Goal: Task Accomplishment & Management: Complete application form

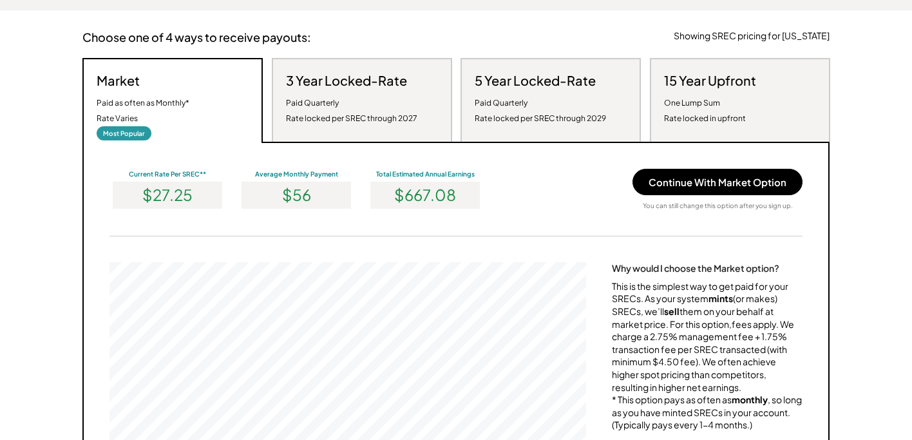
scroll to position [241, 0]
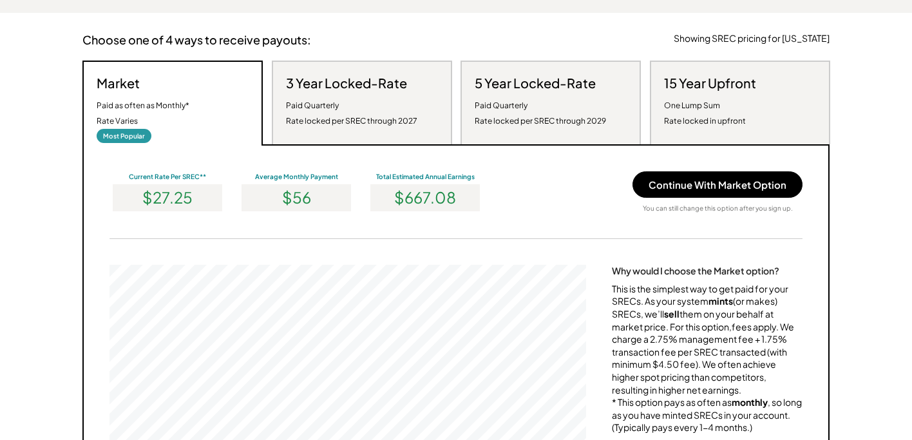
click at [411, 119] on div "Paid Quarterly Rate locked per SREC through 2027" at bounding box center [351, 113] width 131 height 31
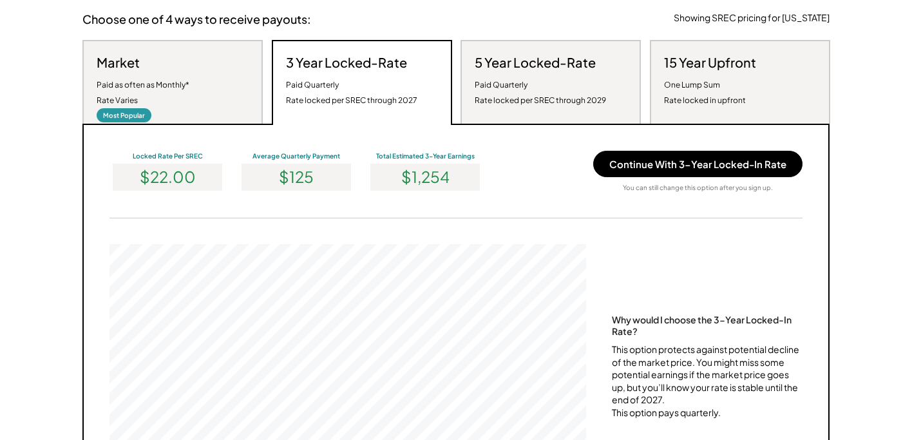
scroll to position [260, 0]
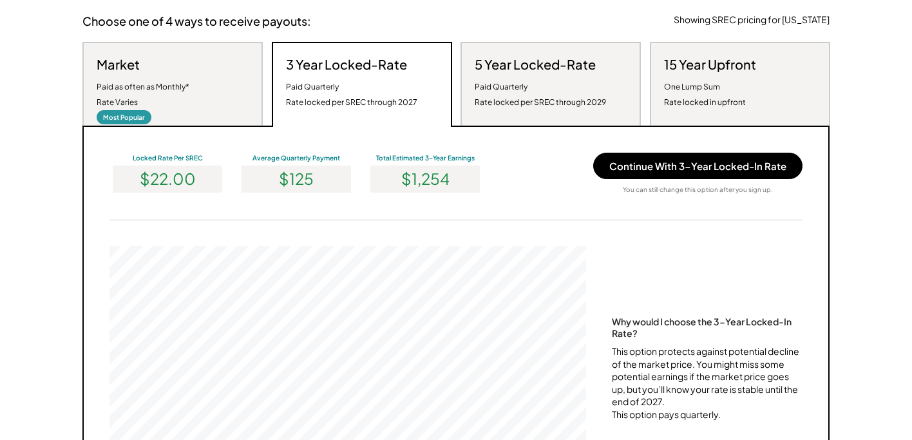
click at [539, 108] on div "Paid Quarterly Rate locked per SREC through 2029" at bounding box center [540, 94] width 131 height 31
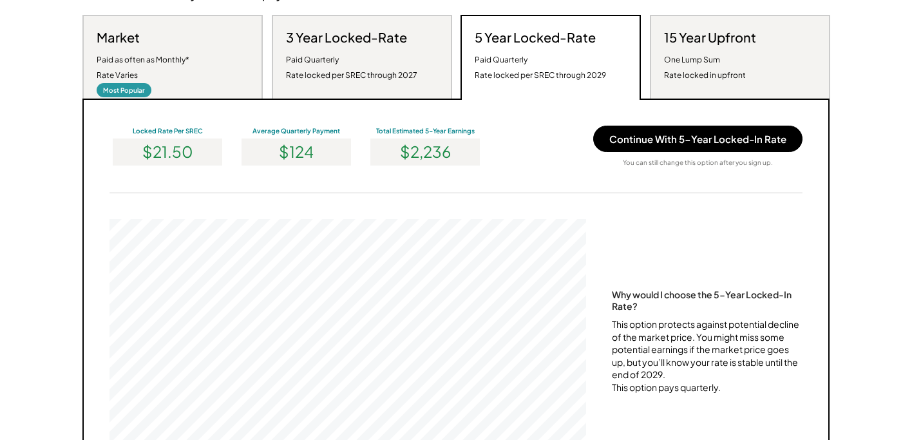
scroll to position [280, 0]
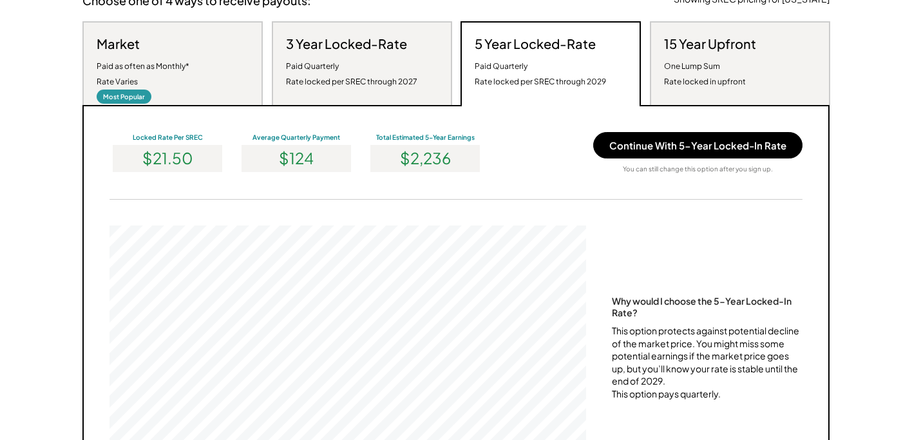
click at [206, 105] on div "Market Paid as often as Monthly* Rate Varies Most Popular" at bounding box center [172, 63] width 180 height 84
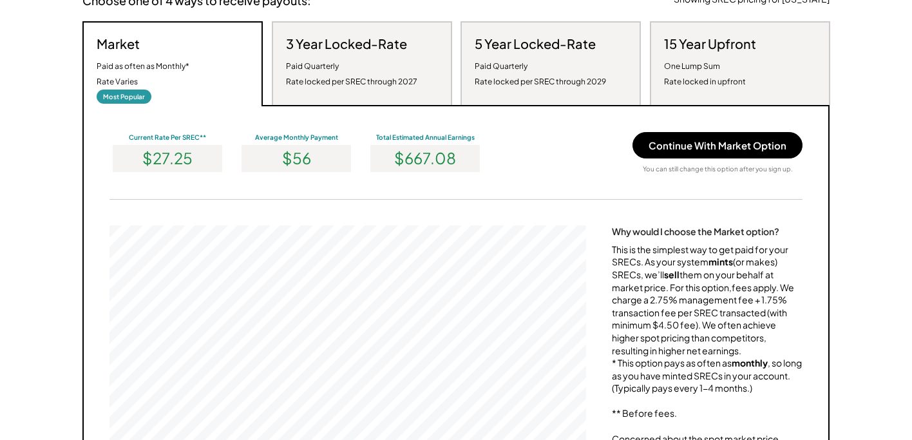
scroll to position [245, 477]
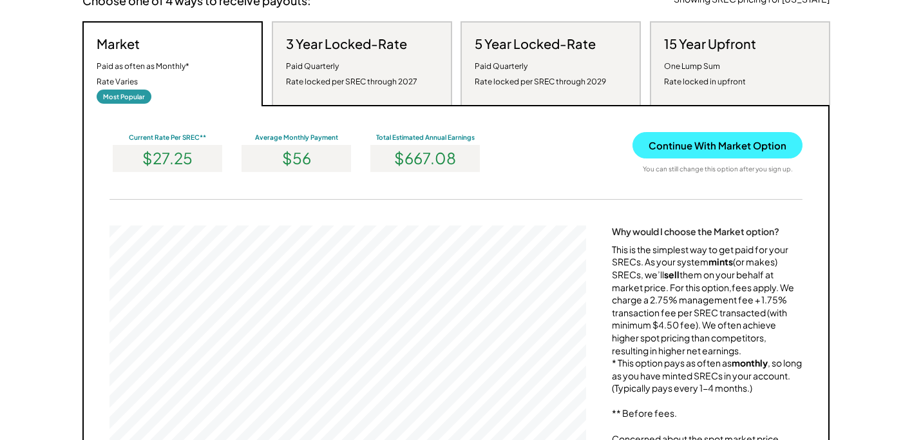
click at [677, 159] on button "Continue With Market Option" at bounding box center [718, 145] width 170 height 26
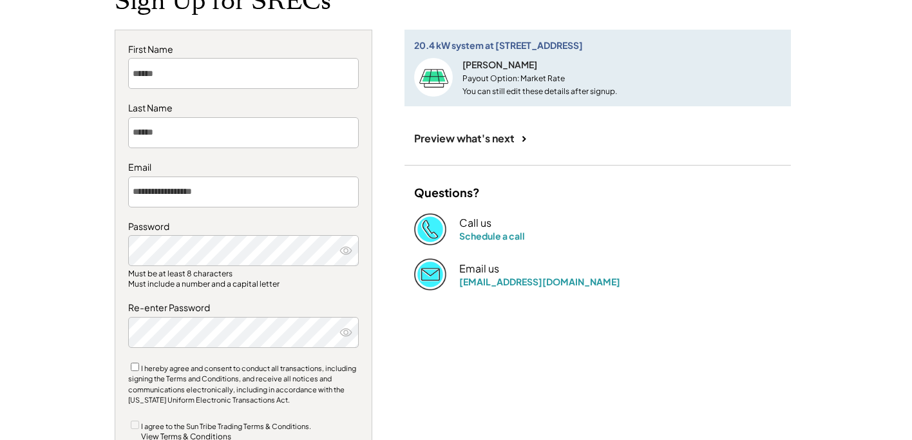
scroll to position [107, 0]
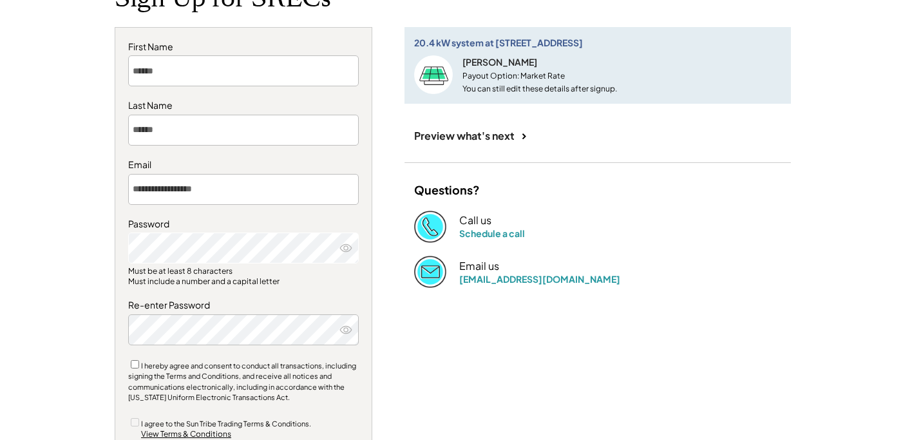
click at [344, 251] on icon at bounding box center [346, 248] width 13 height 13
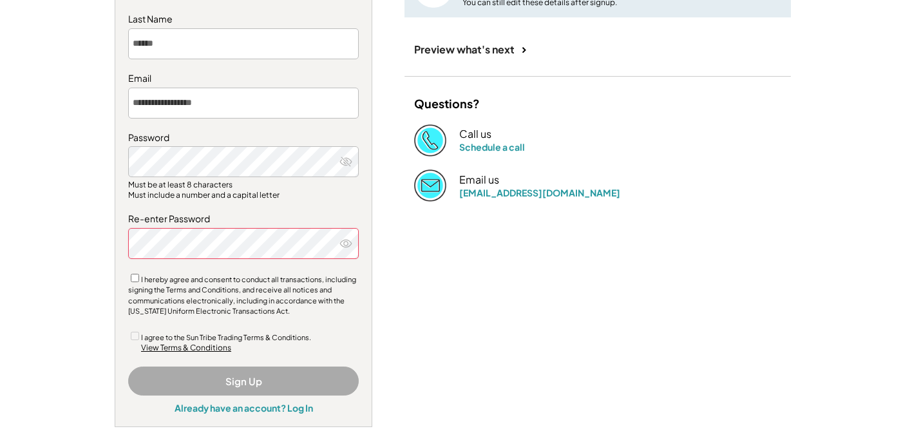
scroll to position [202, 0]
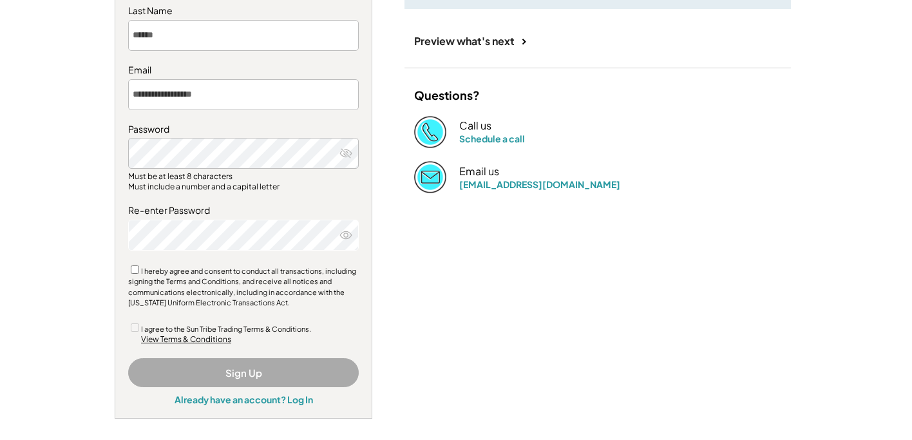
click at [129, 268] on div "I hereby agree and consent to conduct all transactions, including signing the T…" at bounding box center [243, 286] width 231 height 45
click at [251, 369] on button "Sign Up" at bounding box center [243, 372] width 231 height 29
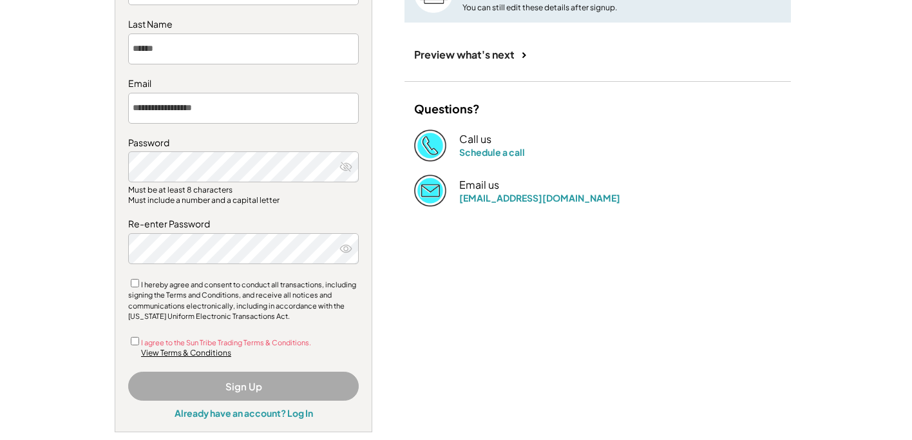
scroll to position [186, 0]
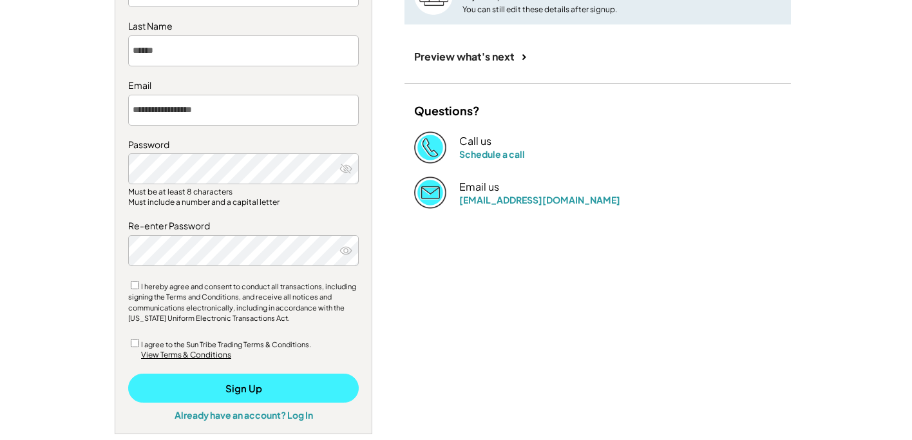
click at [209, 381] on button "Sign Up" at bounding box center [243, 388] width 231 height 29
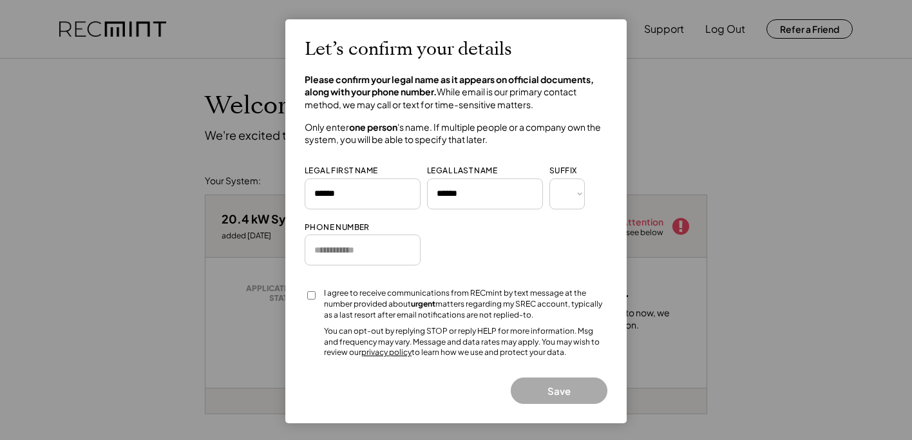
click at [329, 257] on input "input" at bounding box center [363, 250] width 116 height 31
type input "**********"
click at [547, 389] on button "Save" at bounding box center [559, 391] width 97 height 26
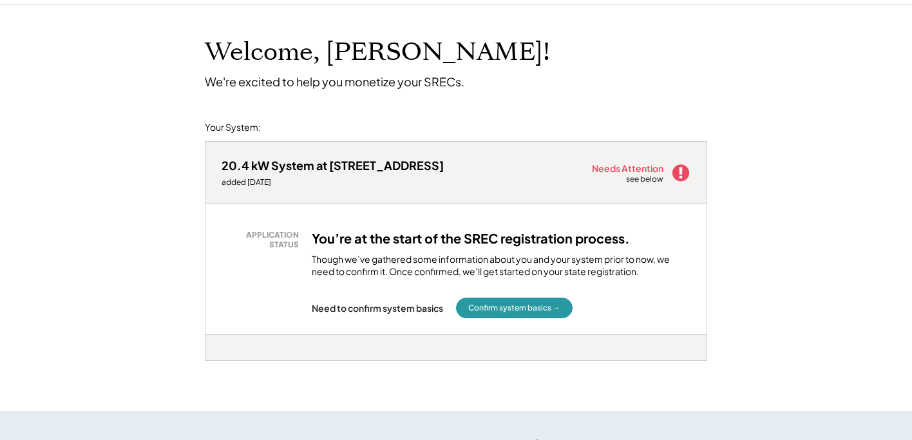
scroll to position [55, 0]
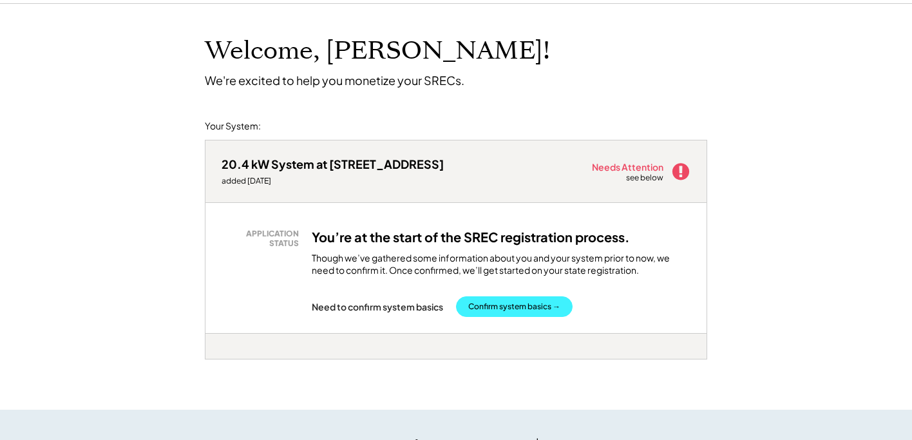
click at [547, 305] on button "Confirm system basics →" at bounding box center [514, 306] width 117 height 21
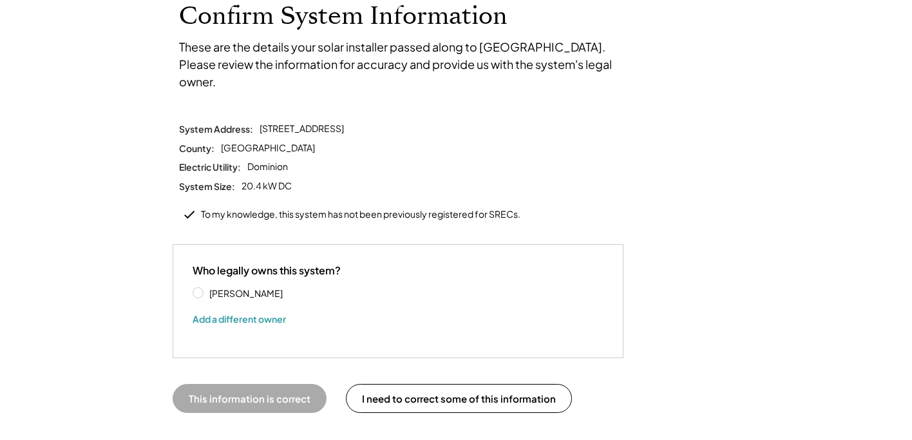
scroll to position [91, 0]
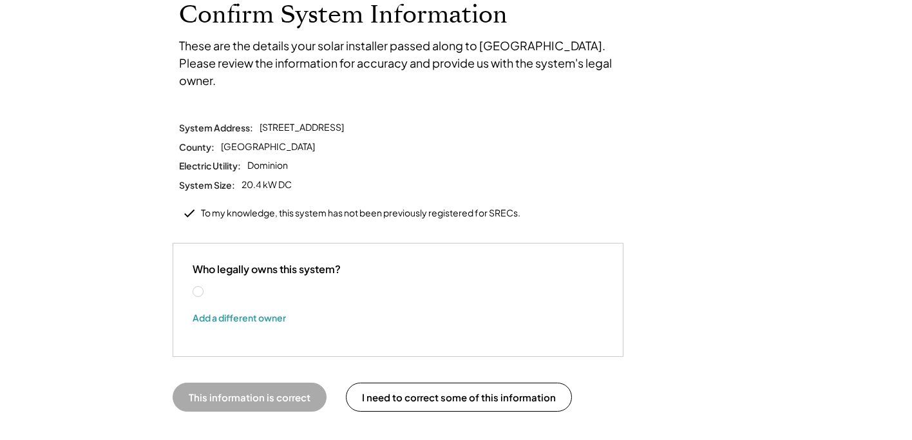
click at [206, 287] on label "Andrew Einolf" at bounding box center [264, 291] width 116 height 9
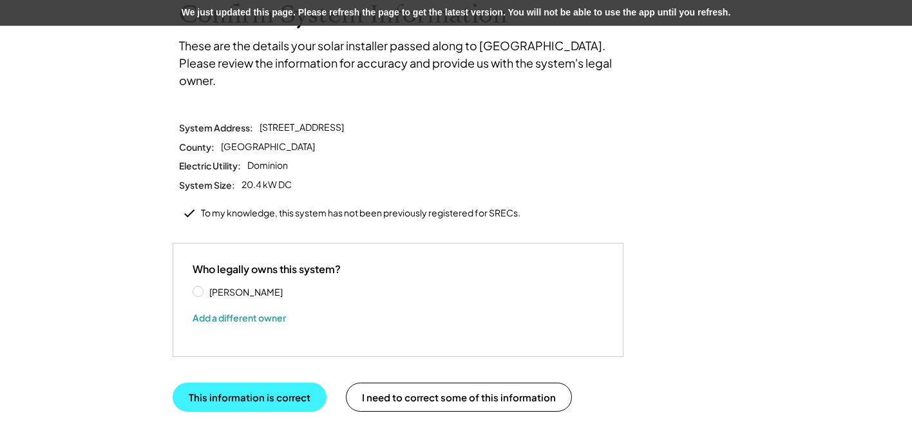
click at [264, 383] on button "This information is correct" at bounding box center [250, 397] width 154 height 29
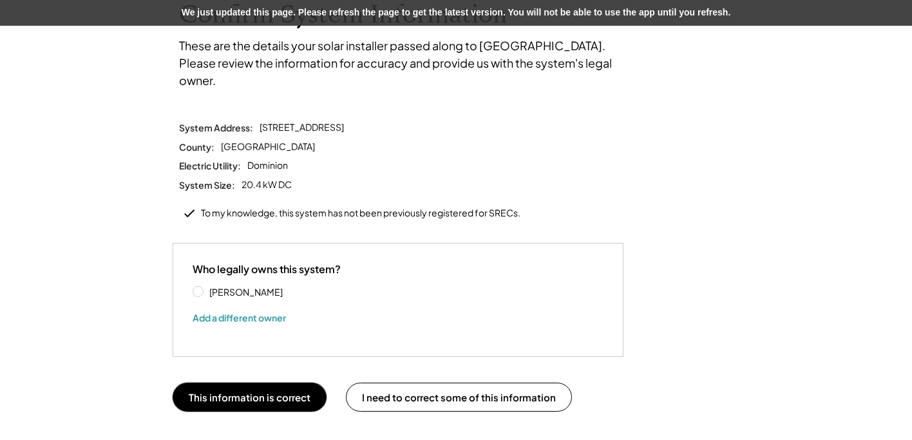
scroll to position [93, 0]
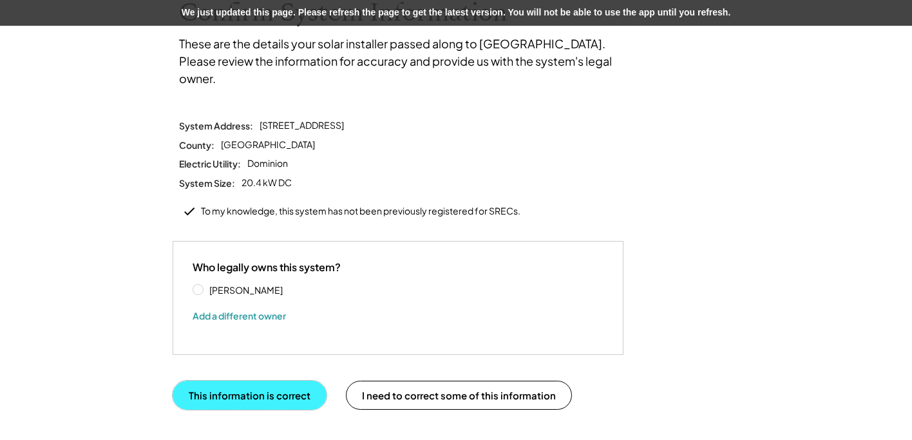
click at [239, 381] on button "This information is correct" at bounding box center [250, 395] width 154 height 29
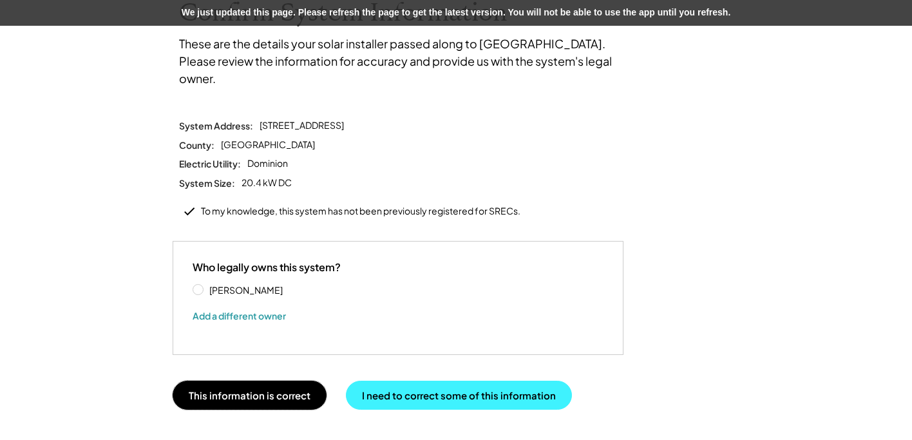
click at [419, 384] on button "I need to correct some of this information" at bounding box center [459, 395] width 226 height 29
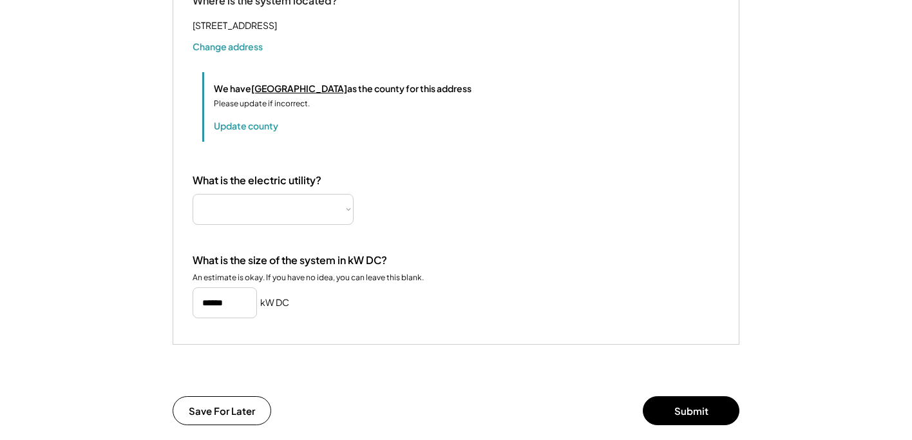
select select "**********"
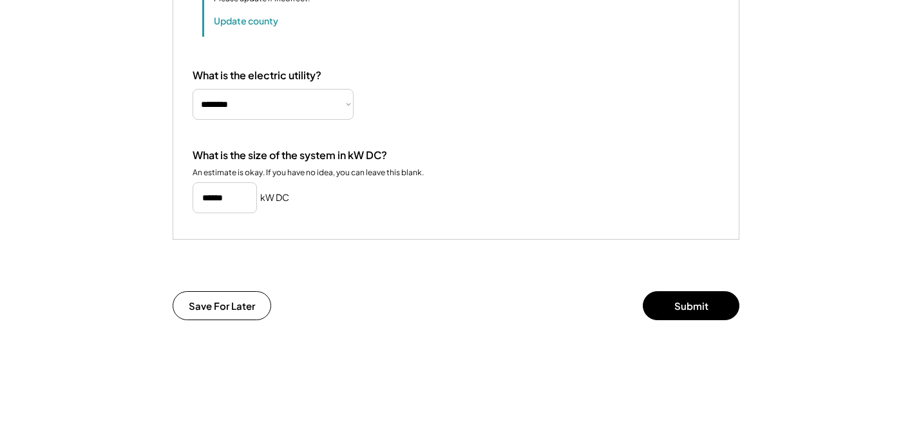
scroll to position [626, 0]
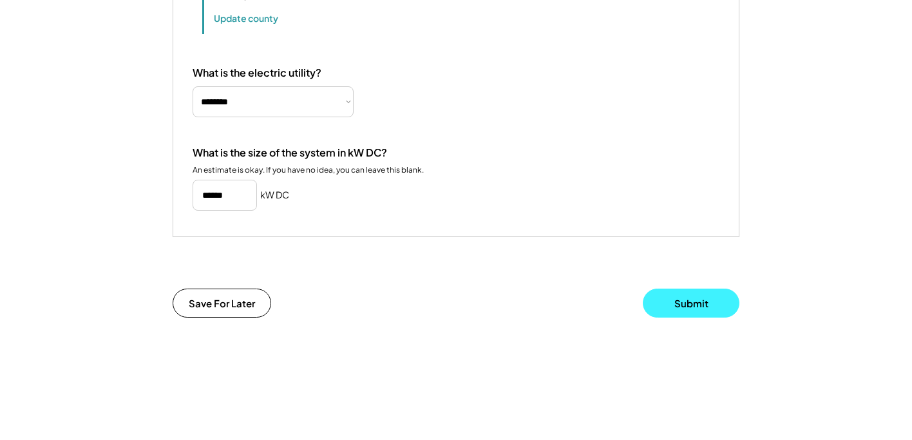
click at [669, 318] on button "Submit" at bounding box center [691, 303] width 97 height 29
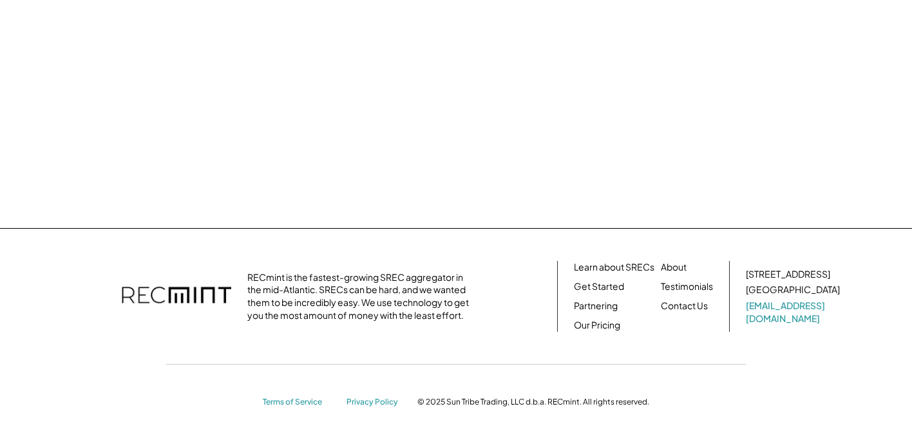
scroll to position [0, 0]
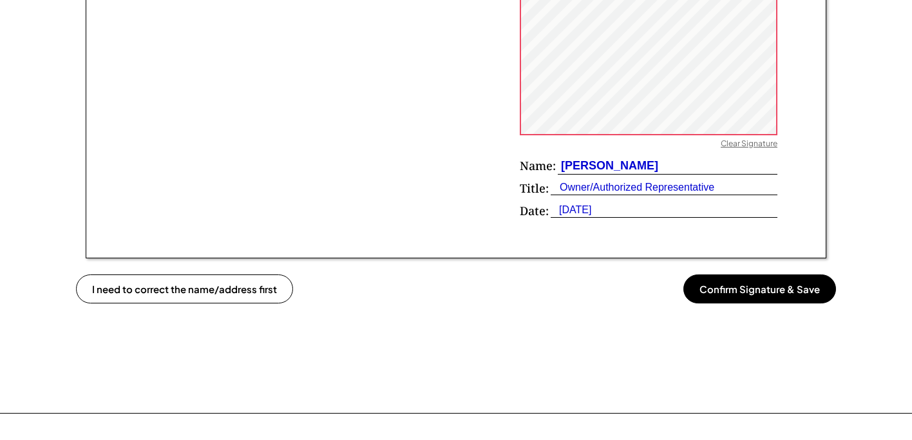
scroll to position [941, 0]
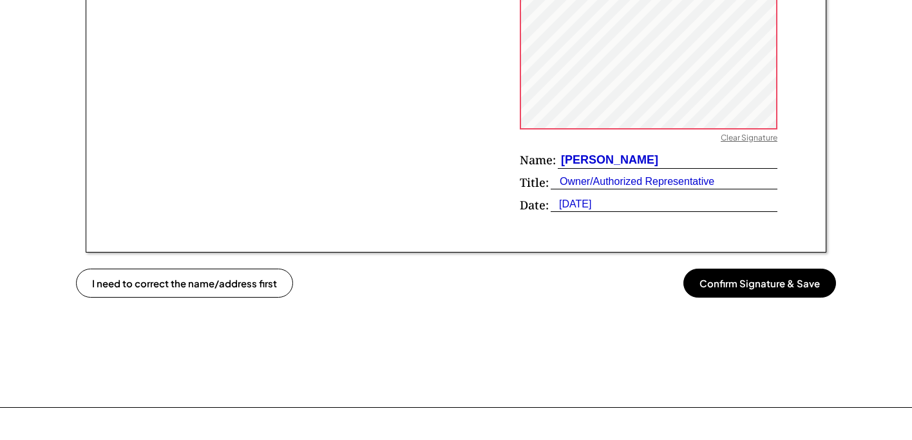
click at [720, 285] on button "Confirm Signature & Save" at bounding box center [760, 283] width 153 height 29
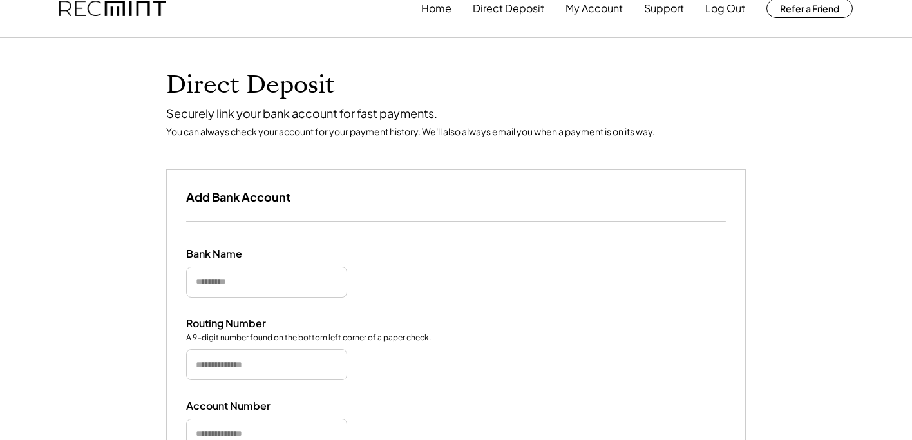
scroll to position [29, 0]
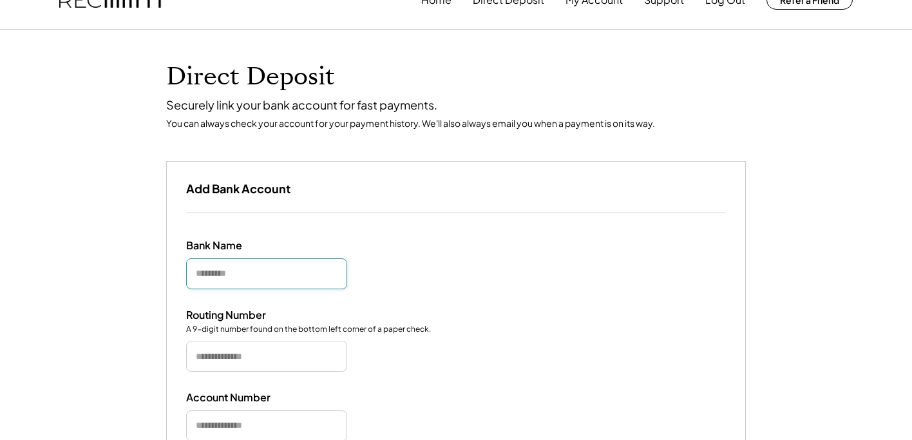
click at [298, 274] on input "input" at bounding box center [266, 273] width 161 height 31
type input "**********"
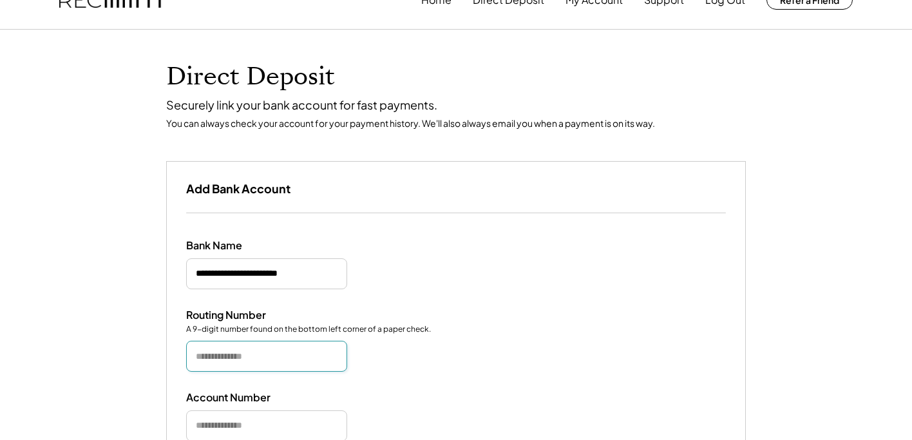
click at [240, 354] on input "input" at bounding box center [266, 356] width 161 height 31
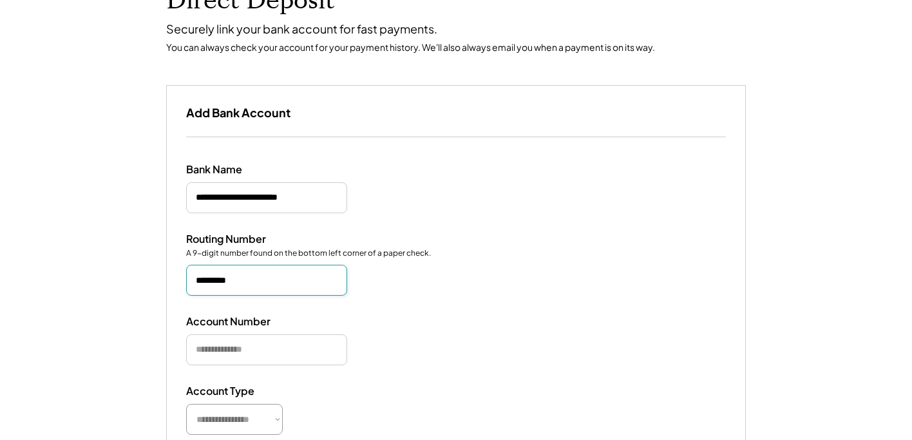
scroll to position [106, 0]
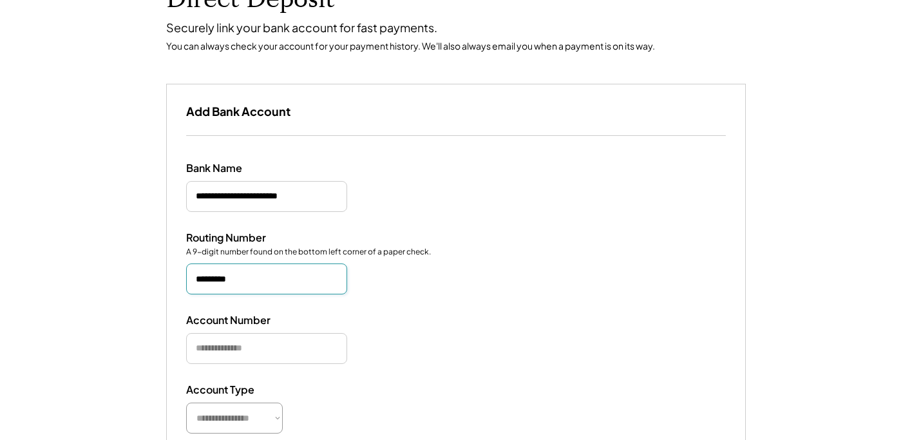
type input "*********"
click at [208, 343] on input "input" at bounding box center [266, 348] width 161 height 31
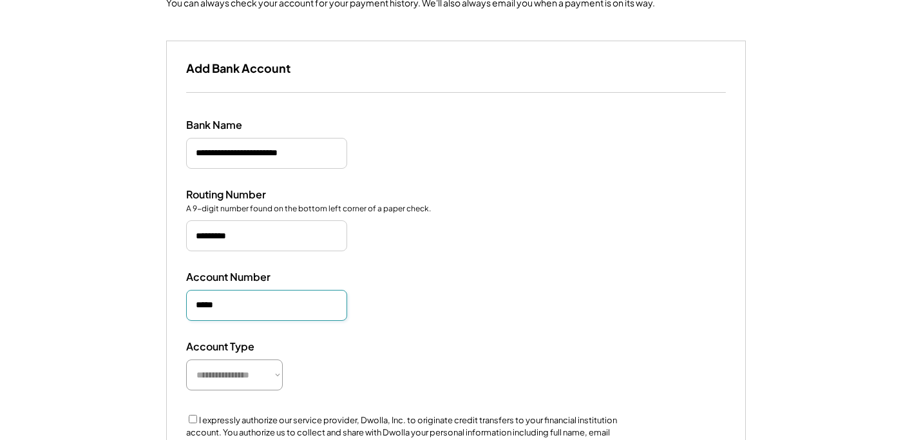
scroll to position [177, 0]
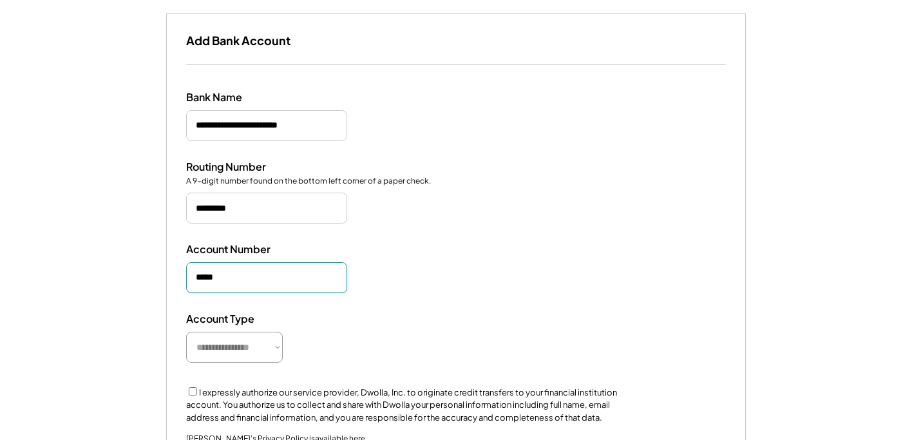
type input "*****"
click at [256, 352] on select "**********" at bounding box center [234, 347] width 97 height 31
select select "**********"
click at [186, 332] on select "**********" at bounding box center [234, 347] width 97 height 31
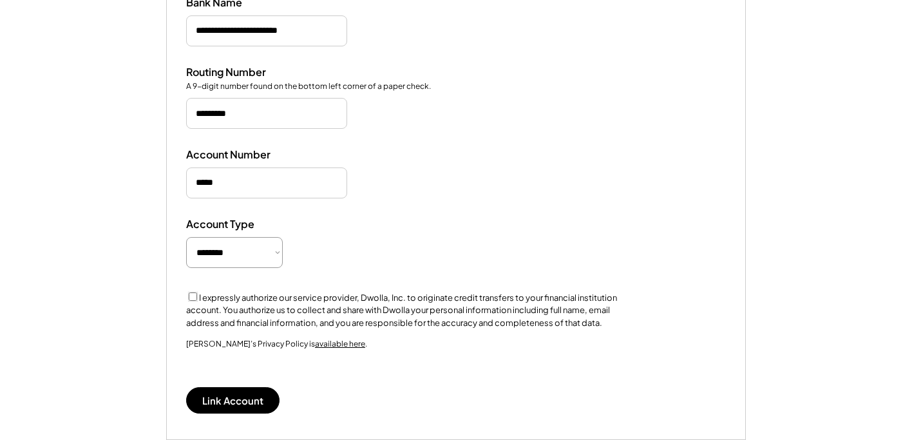
scroll to position [274, 0]
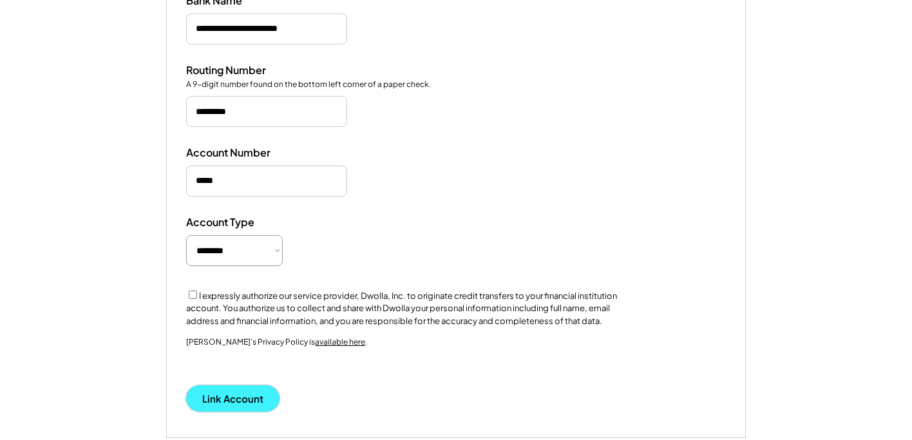
click at [224, 399] on button "Link Account" at bounding box center [232, 398] width 93 height 26
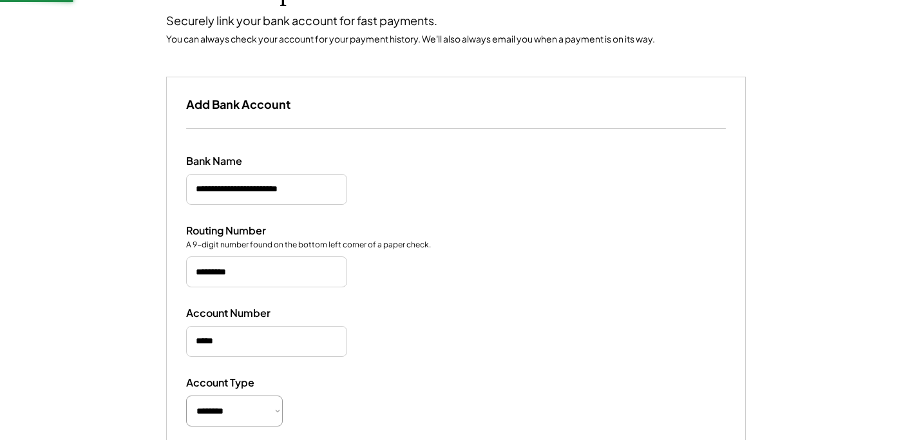
scroll to position [91, 0]
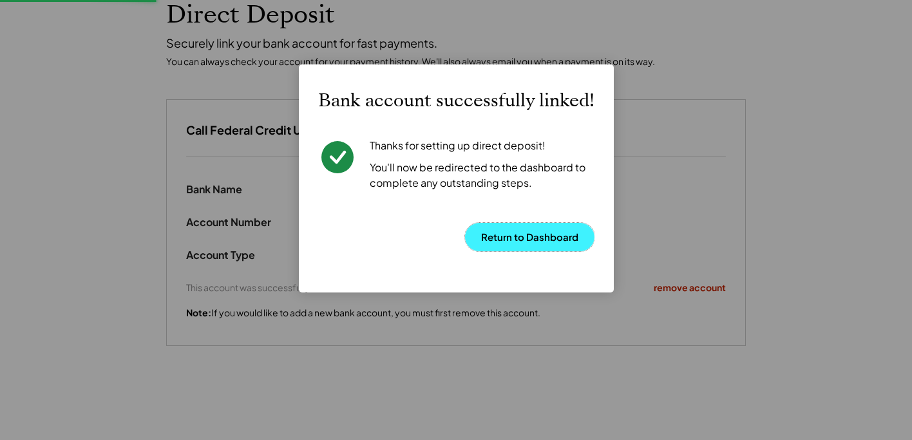
click at [537, 240] on button "Return to Dashboard" at bounding box center [530, 237] width 130 height 28
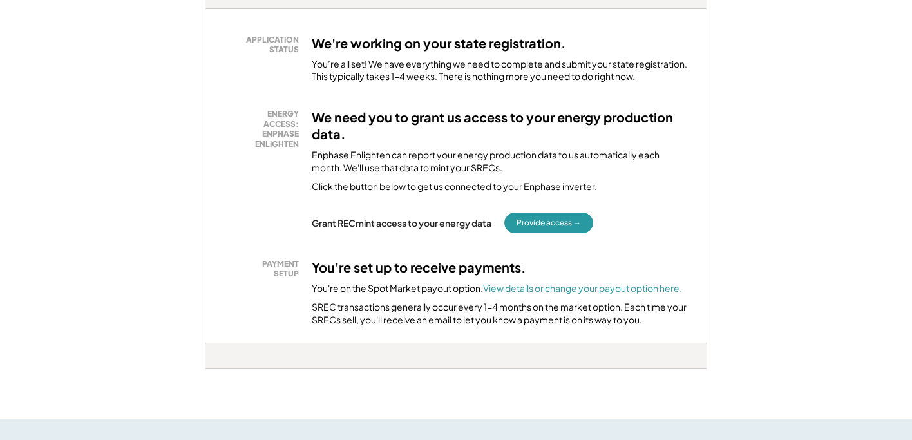
scroll to position [251, 0]
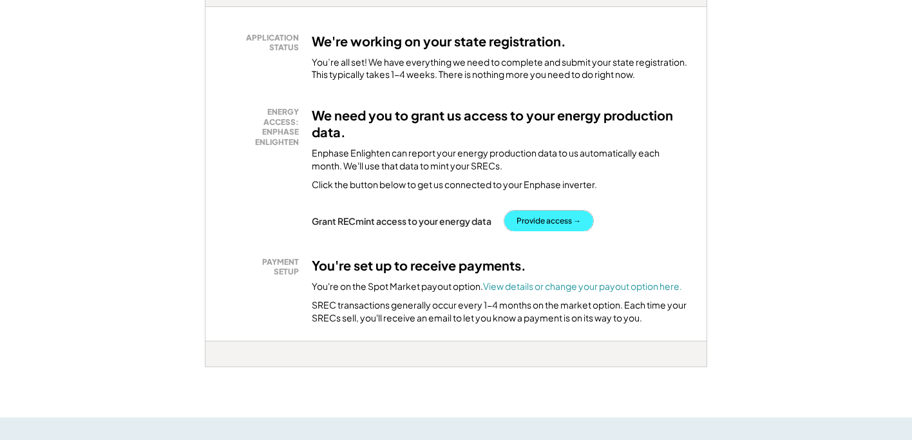
click at [550, 218] on button "Provide access →" at bounding box center [549, 221] width 89 height 21
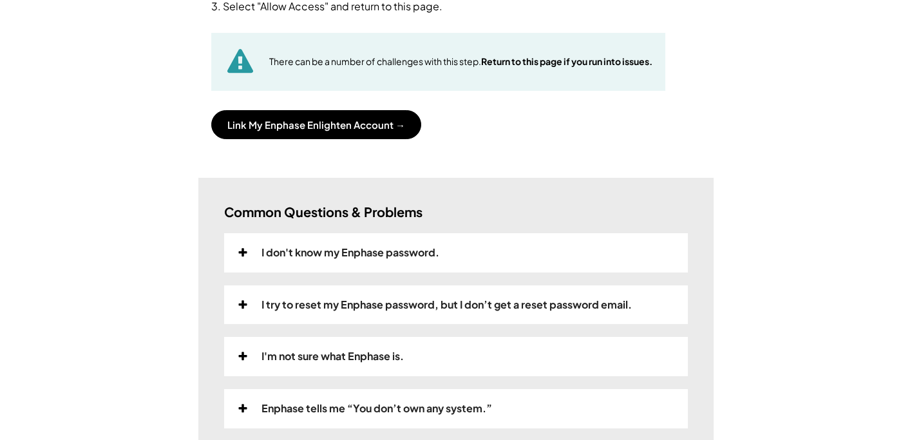
scroll to position [216, 0]
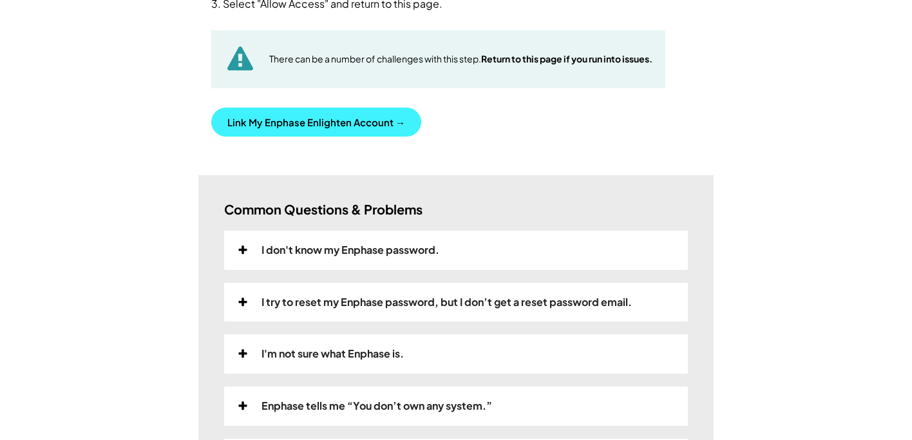
click at [347, 119] on button "Link My Enphase Enlighten Account →" at bounding box center [316, 122] width 210 height 29
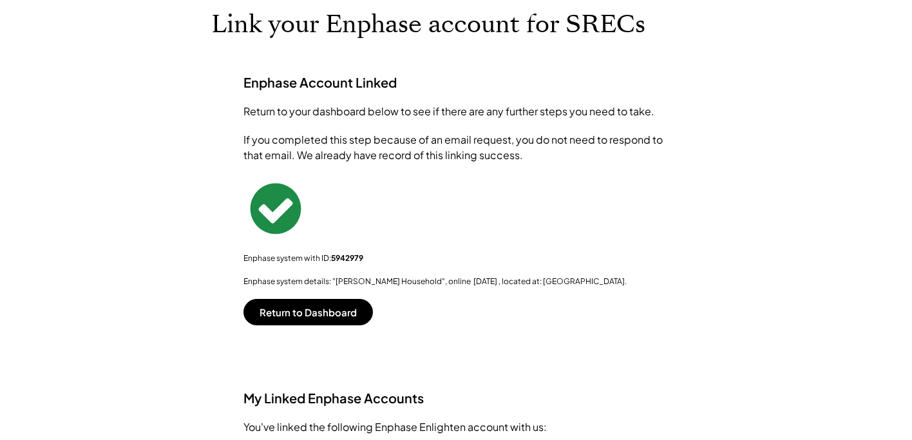
scroll to position [89, 0]
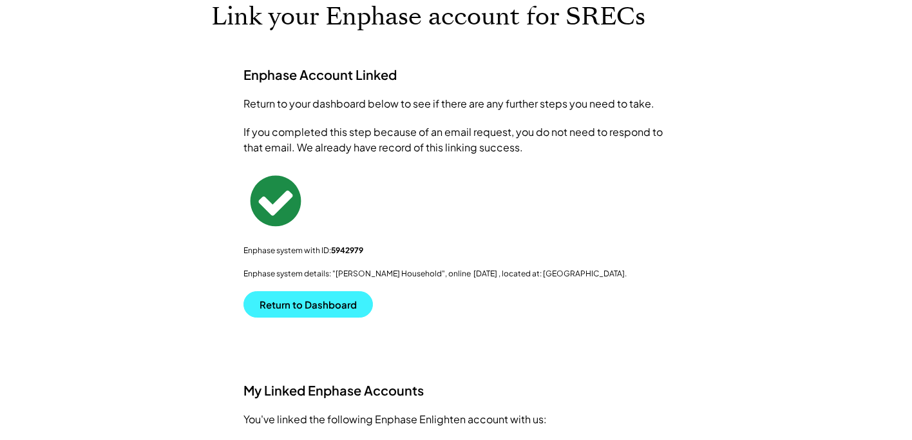
click at [263, 302] on button "Return to Dashboard" at bounding box center [309, 304] width 130 height 26
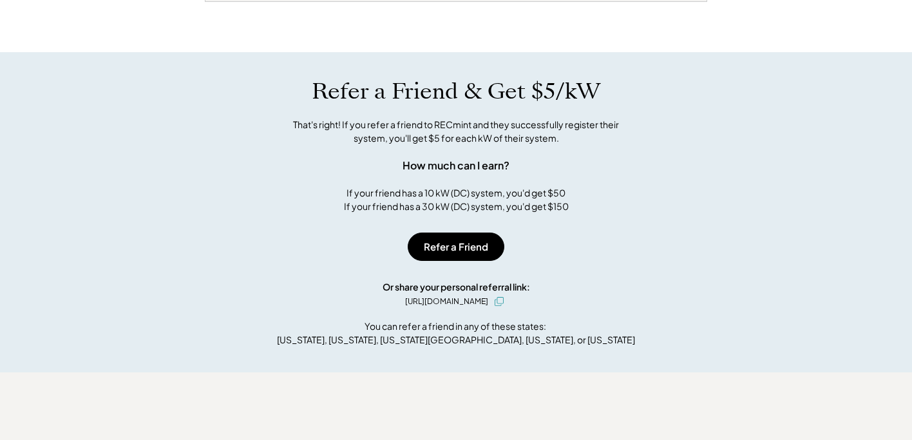
scroll to position [544, 0]
